Goal: Find specific page/section: Find specific page/section

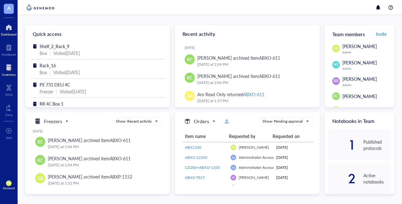
click at [9, 69] on div at bounding box center [9, 67] width 14 height 10
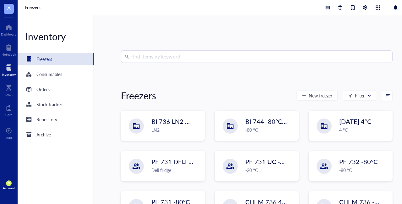
click at [204, 55] on input "search" at bounding box center [259, 57] width 258 height 12
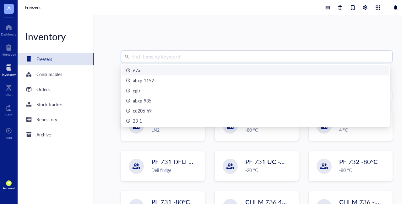
click at [171, 70] on div "67a" at bounding box center [255, 70] width 259 height 7
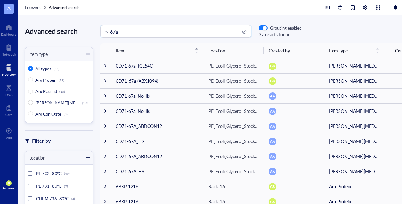
drag, startPoint x: 140, startPoint y: 31, endPoint x: 87, endPoint y: 30, distance: 53.7
click at [87, 30] on div "Advanced search Item type All types (52) Aro Protein (29) Aro Plasmid (10) Aro …" at bounding box center [219, 109] width 402 height 189
type input "abxp-1168"
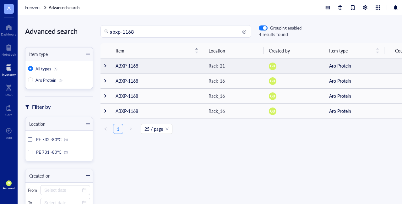
click at [104, 66] on div at bounding box center [105, 65] width 4 height 4
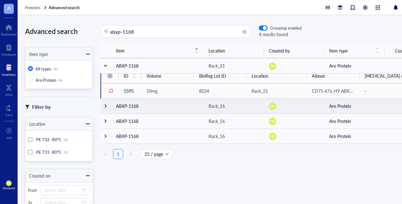
click at [102, 106] on td at bounding box center [106, 105] width 10 height 15
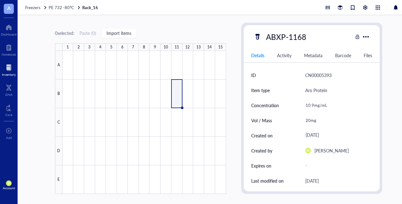
type textarea "Keep everyone on the same page…"
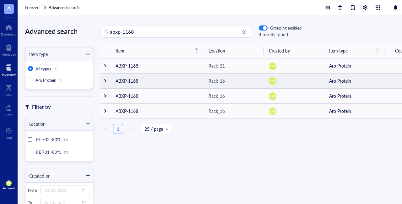
click at [105, 81] on div at bounding box center [105, 80] width 4 height 4
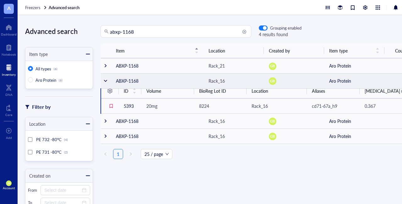
click at [105, 81] on div at bounding box center [105, 80] width 4 height 4
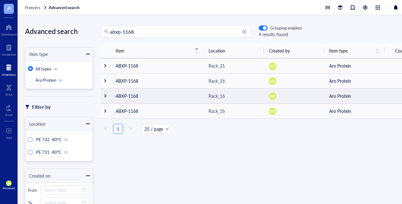
click at [106, 96] on div at bounding box center [105, 96] width 4 height 4
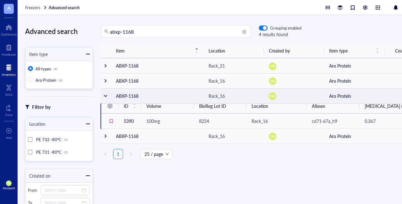
click at [106, 96] on div at bounding box center [105, 96] width 4 height 4
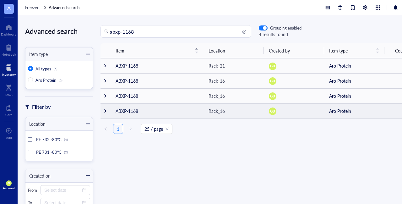
click at [104, 110] on div at bounding box center [105, 111] width 4 height 4
